Goal: Task Accomplishment & Management: Manage account settings

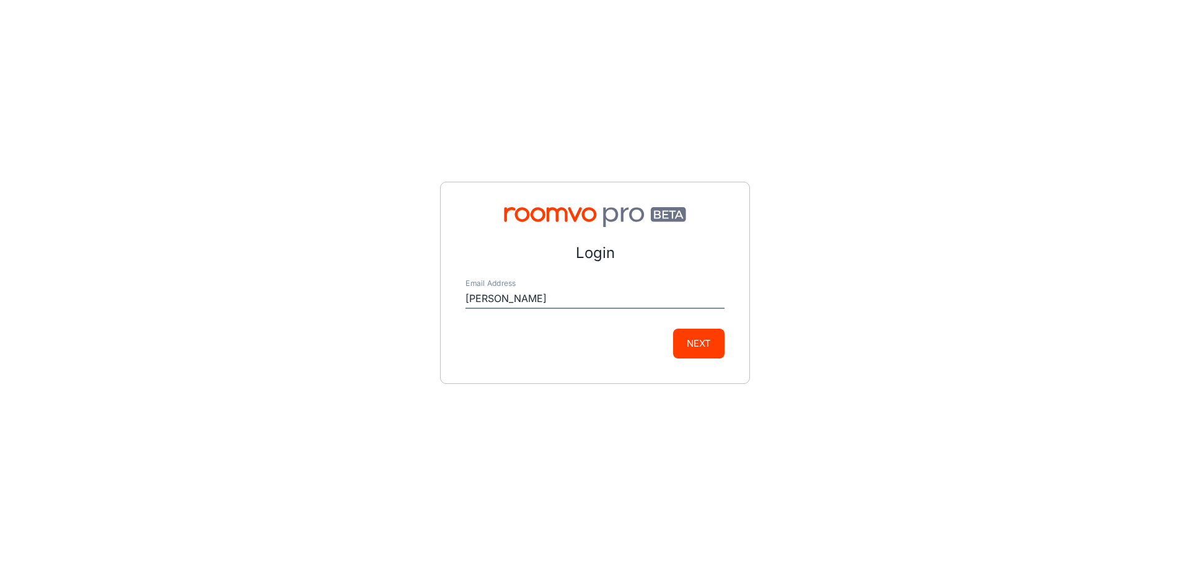
type input "[PERSON_NAME][EMAIL_ADDRESS][PERSON_NAME][DOMAIN_NAME]"
click at [703, 339] on button "Next" at bounding box center [698, 343] width 51 height 30
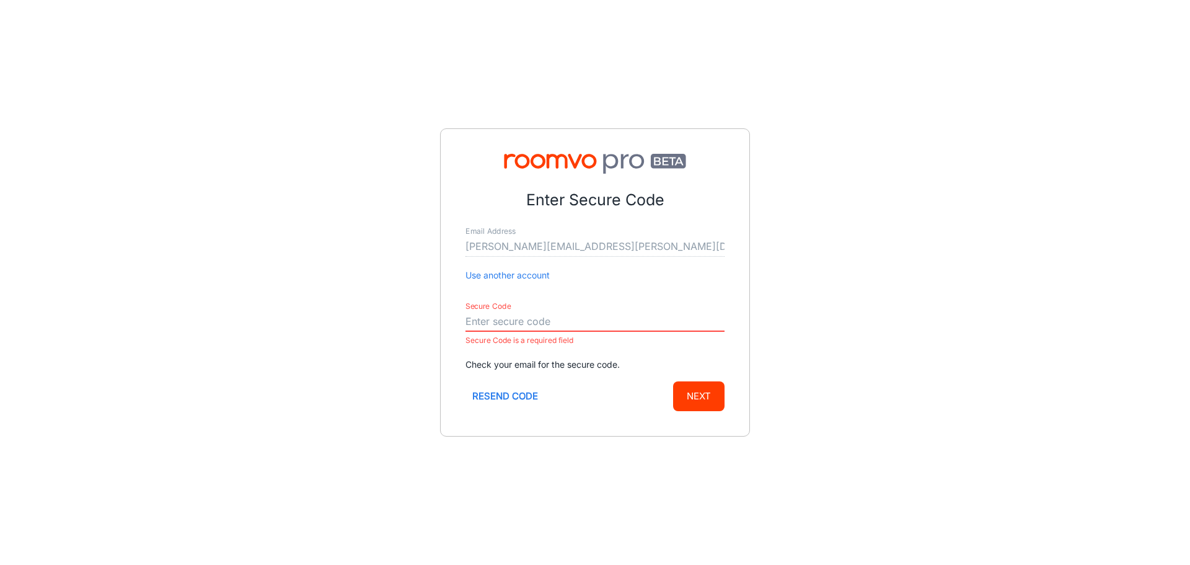
click at [471, 320] on input "Secure Code" at bounding box center [594, 322] width 259 height 20
paste input "564476"
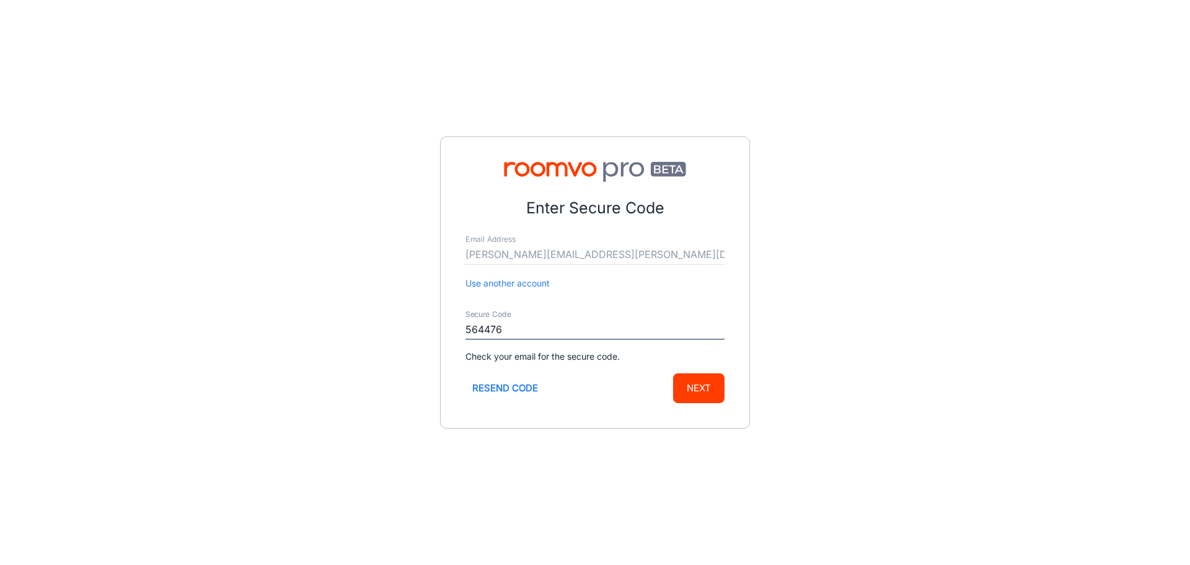
type input "564476"
click at [693, 383] on button "Next" at bounding box center [698, 388] width 51 height 30
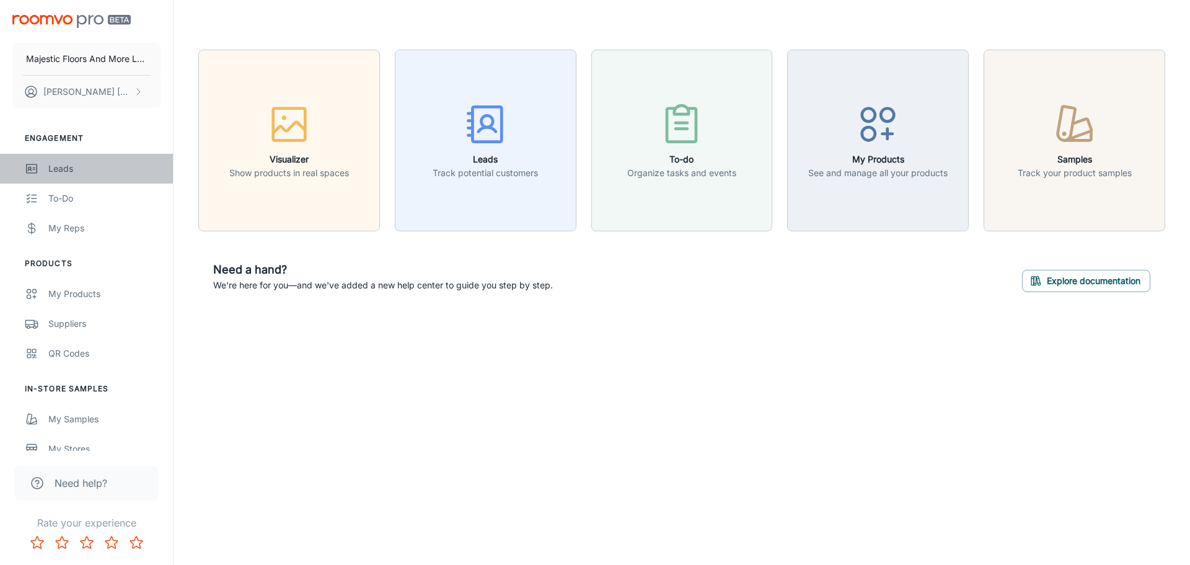
click at [55, 169] on div "Leads" at bounding box center [104, 169] width 112 height 14
